Goal: Complete application form

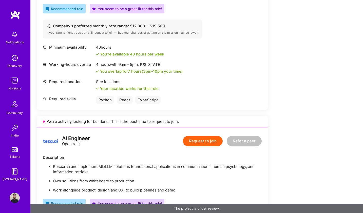
scroll to position [245, 0]
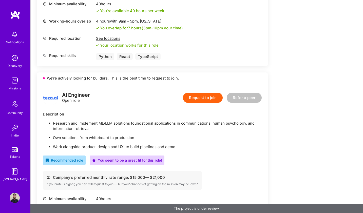
click at [97, 127] on p "Research and implement ML/LLM solutions foundational applications in communicat…" at bounding box center [157, 126] width 209 height 11
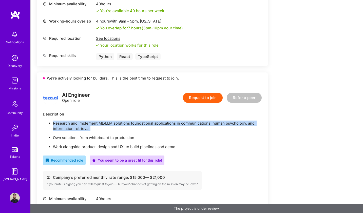
click at [97, 127] on p "Research and implement ML/LLM solutions foundational applications in communicat…" at bounding box center [157, 126] width 209 height 11
click at [104, 125] on p "Research and implement ML/LLM solutions foundational applications in communicat…" at bounding box center [157, 126] width 209 height 11
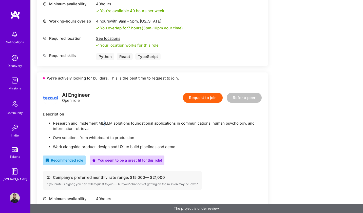
click at [104, 125] on p "Research and implement ML/LLM solutions foundational applications in communicat…" at bounding box center [157, 126] width 209 height 11
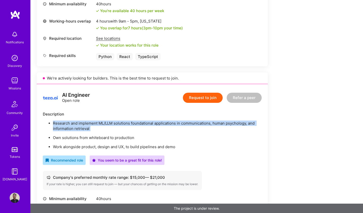
click at [104, 125] on p "Research and implement ML/LLM solutions foundational applications in communicat…" at bounding box center [157, 126] width 209 height 11
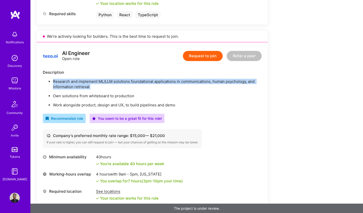
scroll to position [324, 0]
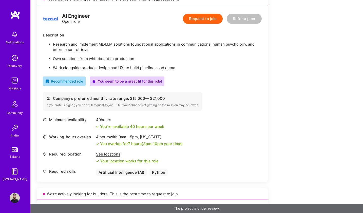
click at [102, 65] on p "Work alongside product, design and UX, to build pipelines and demo" at bounding box center [157, 67] width 209 height 5
click at [137, 65] on p "Work alongside product, design and UX, to build pipelines and demo" at bounding box center [157, 67] width 209 height 5
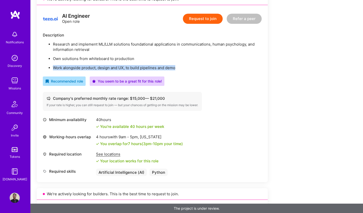
click at [137, 65] on p "Work alongside product, design and UX, to build pipelines and demo" at bounding box center [157, 67] width 209 height 5
click at [148, 66] on p "Work alongside product, design and UX, to build pipelines and demo" at bounding box center [157, 67] width 209 height 5
click at [170, 68] on p "Work alongside product, design and UX, to build pipelines and demo" at bounding box center [157, 67] width 209 height 5
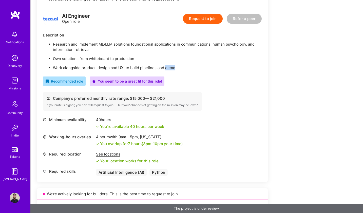
click at [203, 21] on button "Request to join" at bounding box center [203, 19] width 40 height 10
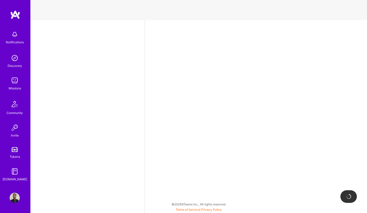
select select "DE"
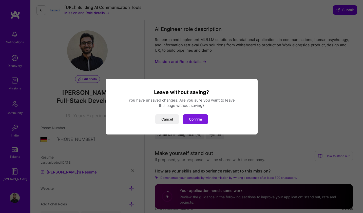
click at [201, 115] on button "Confirm" at bounding box center [195, 119] width 25 height 10
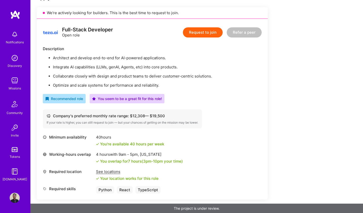
scroll to position [211, 0]
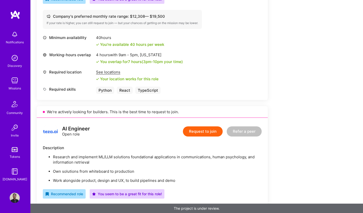
click at [213, 131] on button "Request to join" at bounding box center [203, 131] width 40 height 10
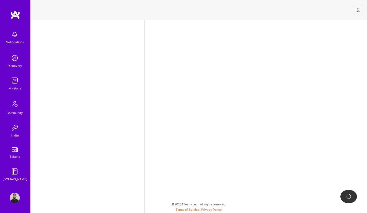
select select "DE"
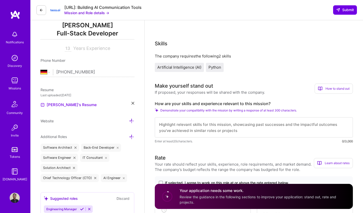
scroll to position [85, 0]
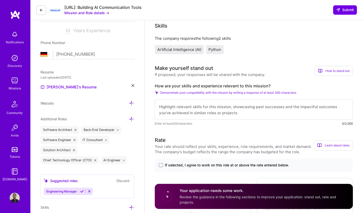
click at [189, 115] on textarea at bounding box center [254, 110] width 198 height 20
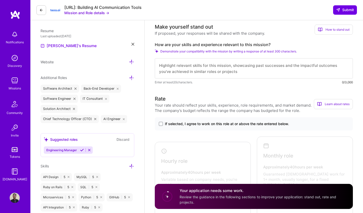
click at [210, 124] on span "If selected, I agree to work on this role at or above the rate entered below." at bounding box center [227, 123] width 124 height 5
click at [0, 0] on input "If selected, I agree to work on this role at or above the rate entered below." at bounding box center [0, 0] width 0 height 0
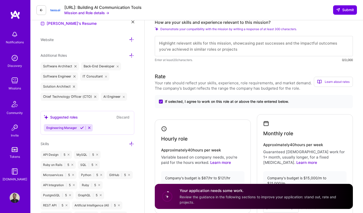
scroll to position [182, 0]
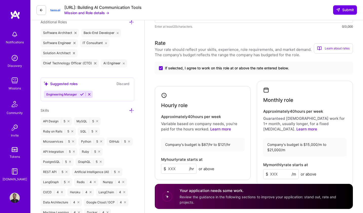
click at [180, 165] on input at bounding box center [178, 169] width 35 height 10
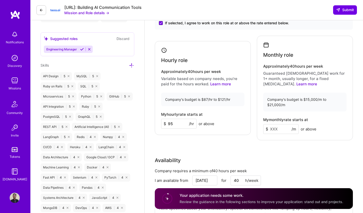
type input "95"
click at [275, 125] on input at bounding box center [280, 129] width 35 height 10
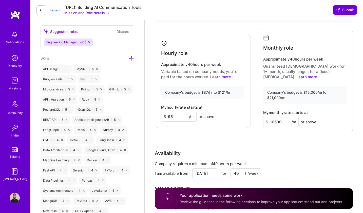
scroll to position [243, 0]
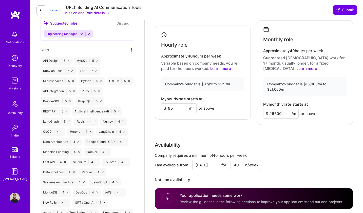
type input "16500"
click at [171, 106] on input "95" at bounding box center [178, 108] width 35 height 10
type input "100"
type input "18000"
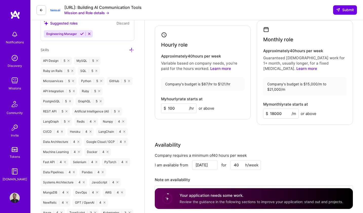
click at [176, 105] on input "100" at bounding box center [178, 108] width 35 height 10
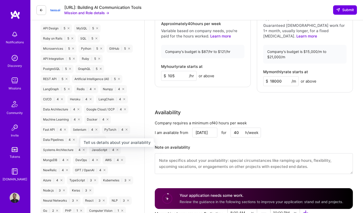
scroll to position [284, 0]
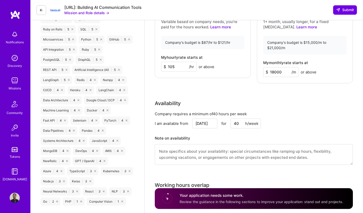
type input "105"
click at [189, 151] on textarea at bounding box center [254, 154] width 198 height 21
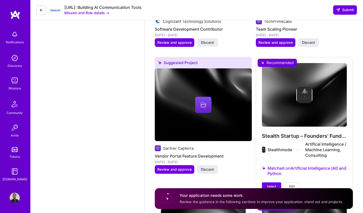
scroll to position [792, 0]
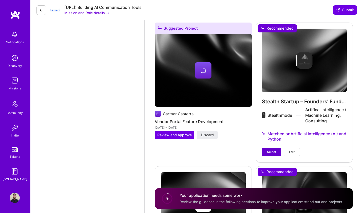
click at [270, 150] on span "Select" at bounding box center [271, 152] width 9 height 5
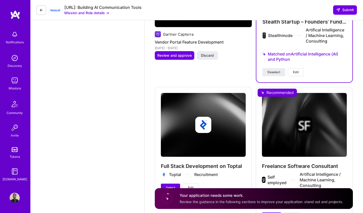
scroll to position [902, 0]
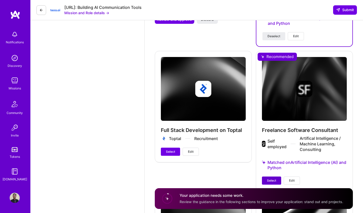
click at [276, 178] on span "Select" at bounding box center [271, 180] width 9 height 5
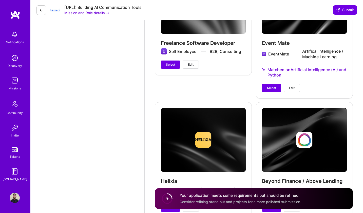
scroll to position [1174, 0]
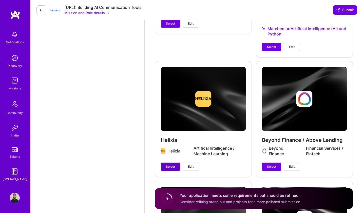
click at [167, 164] on button "Select" at bounding box center [170, 167] width 19 height 8
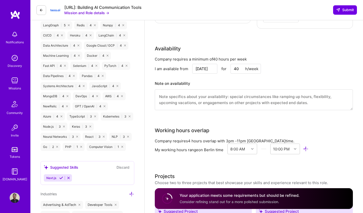
scroll to position [338, 0]
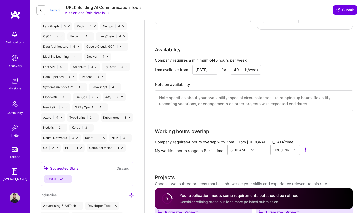
click at [159, 90] on textarea at bounding box center [254, 100] width 198 height 21
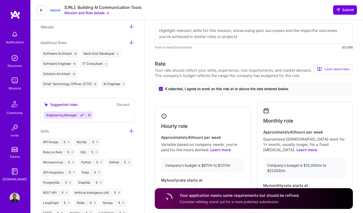
scroll to position [69, 0]
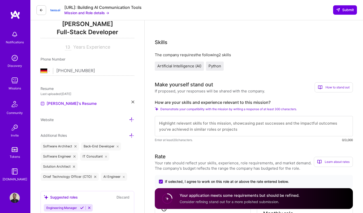
type textarea "Available"
click at [199, 129] on textarea at bounding box center [254, 126] width 198 height 20
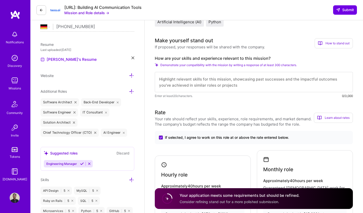
paste textarea "I’m Saurabh, a backend-focused polyglot developer with 13 years of experience a…"
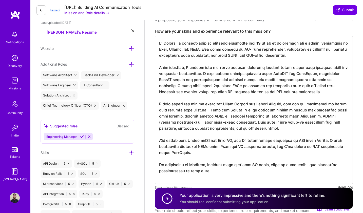
scroll to position [0, 0]
type textarea "I’m Saurabh, a backend-focused polyglot developer with 13 years of experience a…"
click at [343, 7] on button "Submit" at bounding box center [345, 9] width 24 height 9
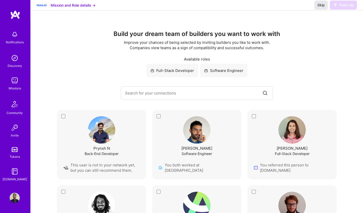
click at [321, 8] on span "Skip" at bounding box center [320, 5] width 7 height 5
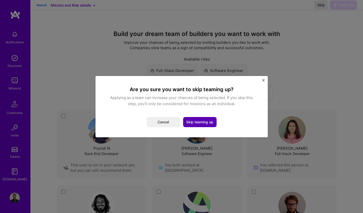
click at [195, 121] on button "Skip teaming up" at bounding box center [199, 122] width 33 height 10
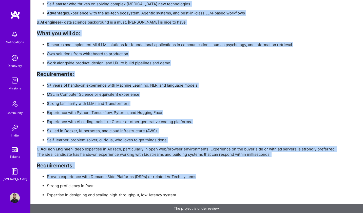
scroll to position [946, 0]
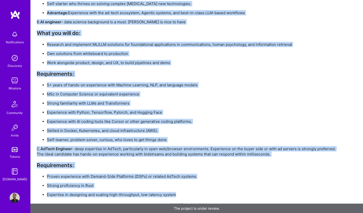
drag, startPoint x: 38, startPoint y: 48, endPoint x: 224, endPoint y: 199, distance: 239.9
copy div "Lore ip do SI-ametcon adipiscin eli seddoeiusmodte inci. Utla etdol magnaaliqu …"
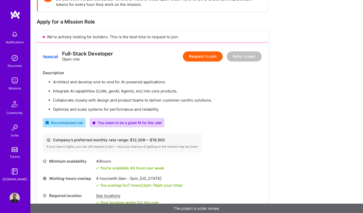
scroll to position [0, 0]
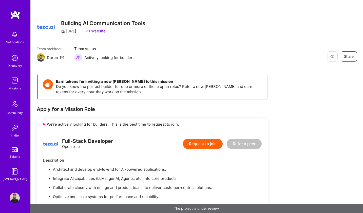
click at [14, 38] on img at bounding box center [15, 34] width 10 height 10
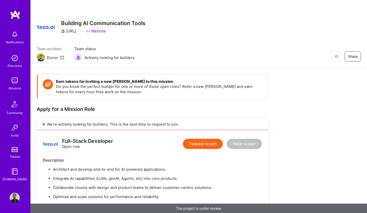
click at [25, 53] on link "Discovery" at bounding box center [14, 60] width 31 height 15
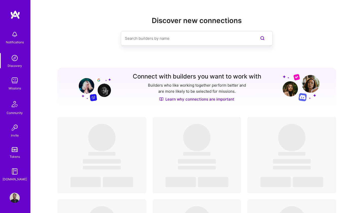
click at [13, 81] on img at bounding box center [15, 80] width 10 height 10
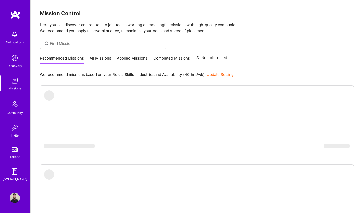
click at [94, 58] on link "All Missions" at bounding box center [101, 59] width 22 height 8
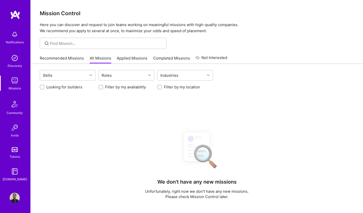
click at [129, 58] on link "Applied Missions" at bounding box center [132, 59] width 31 height 8
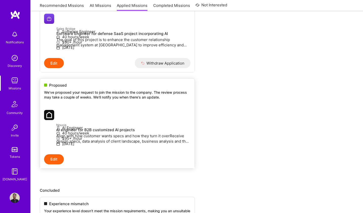
scroll to position [243, 0]
